Goal: Book appointment/travel/reservation

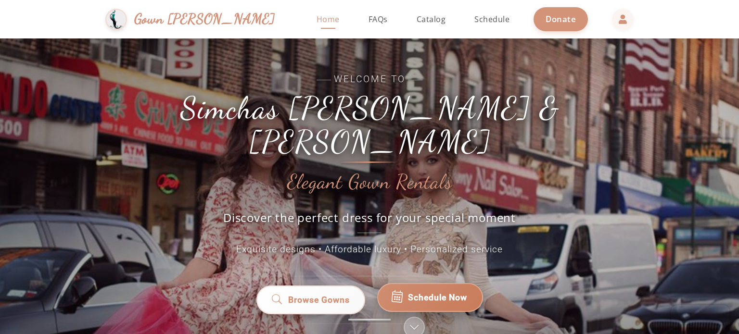
click at [418, 294] on span "Schedule Now" at bounding box center [437, 300] width 59 height 13
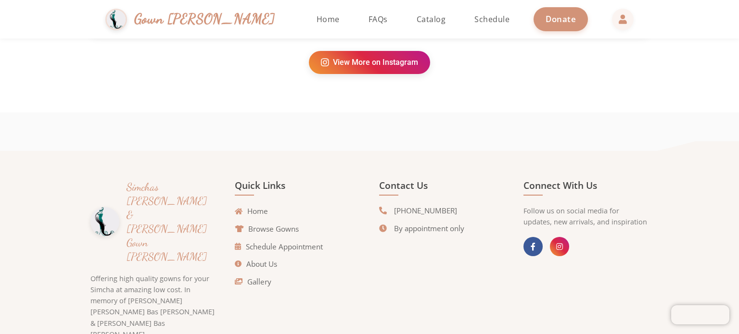
scroll to position [580, 0]
click at [275, 230] on link "Browse Gowns" at bounding box center [269, 228] width 64 height 11
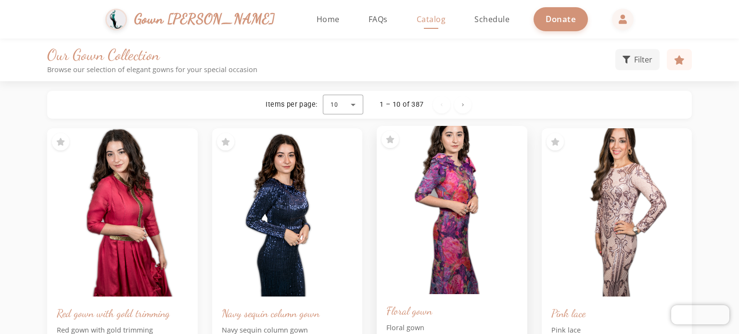
click at [435, 152] on img at bounding box center [452, 210] width 158 height 177
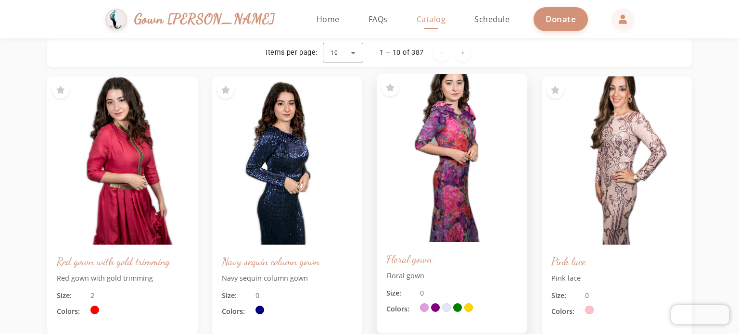
scroll to position [51, 0]
click at [452, 153] on img at bounding box center [452, 158] width 158 height 177
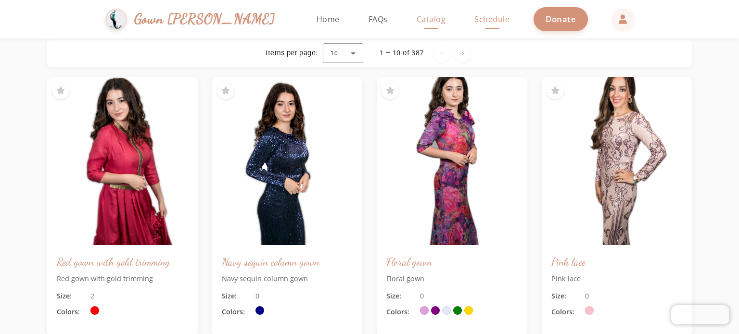
click at [474, 18] on span "Schedule" at bounding box center [491, 19] width 35 height 11
click at [357, 57] on div at bounding box center [343, 53] width 40 height 23
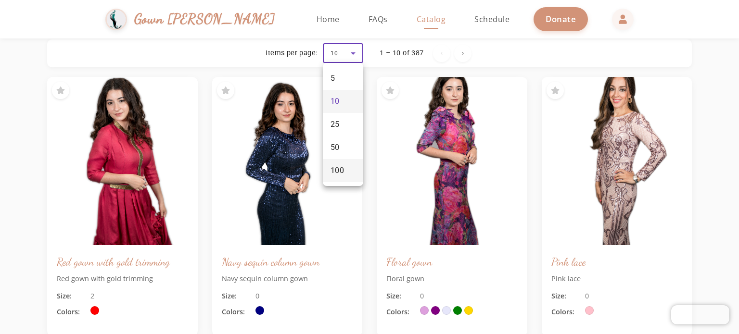
click at [343, 174] on span "100" at bounding box center [338, 171] width 14 height 12
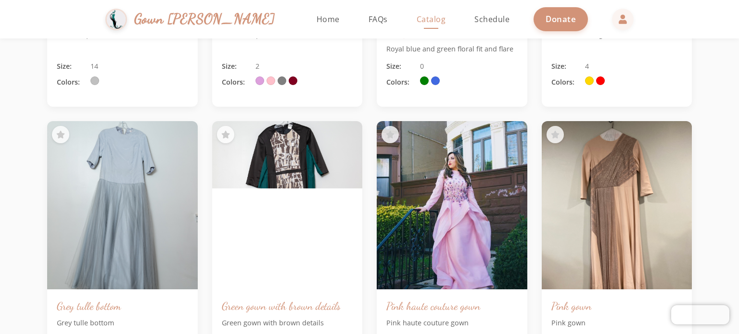
scroll to position [4449, 0]
